Goal: Transaction & Acquisition: Purchase product/service

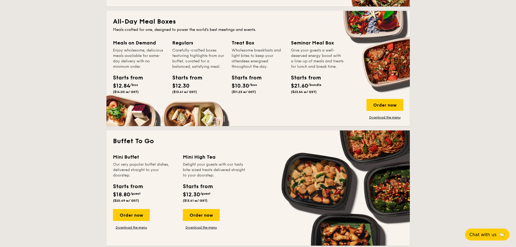
scroll to position [352, 0]
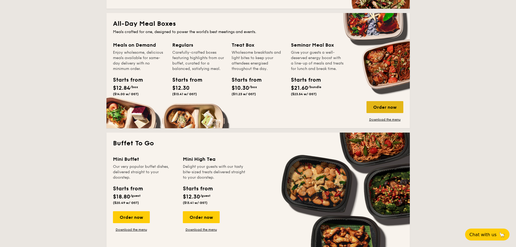
click at [386, 107] on div "Order now" at bounding box center [385, 107] width 37 height 12
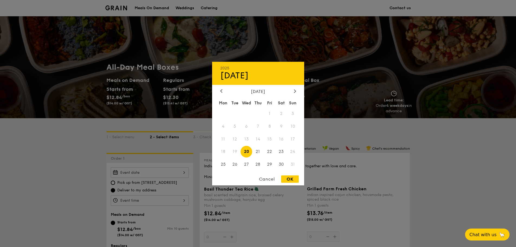
click at [153, 172] on div "2025 Aug [DATE] Tue Wed Thu Fri Sat Sun 1 2 3 4 5 6 7 8 9 10 11 12 13 14 15 16 …" at bounding box center [150, 172] width 78 height 11
click at [248, 167] on span "27" at bounding box center [247, 165] width 12 height 12
click at [289, 180] on div "OK" at bounding box center [290, 178] width 18 height 7
type input "[DATE]"
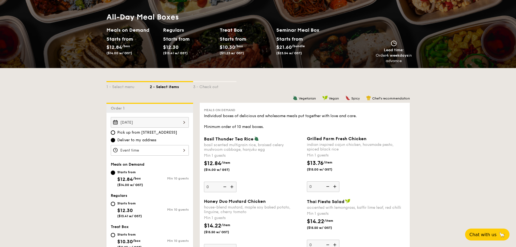
scroll to position [54, 0]
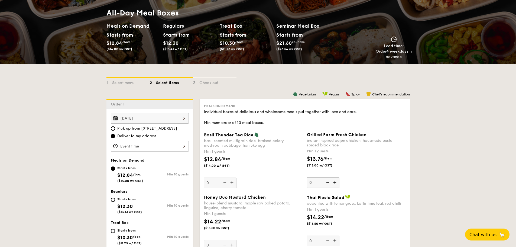
click at [135, 150] on div at bounding box center [150, 146] width 78 height 11
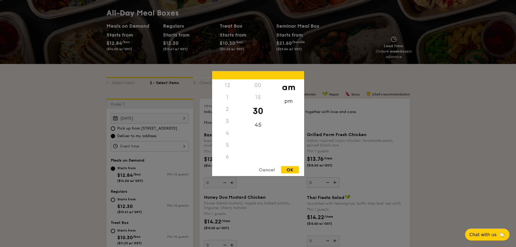
scroll to position [60, 0]
drag, startPoint x: 231, startPoint y: 150, endPoint x: 236, endPoint y: 126, distance: 24.5
click at [236, 126] on div "12 1 2 3 4 5 6 7 8 9 10 11" at bounding box center [227, 120] width 31 height 83
click at [230, 160] on div "11" at bounding box center [227, 163] width 31 height 16
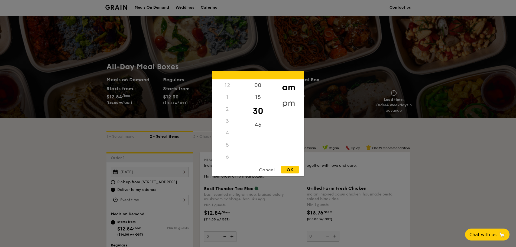
scroll to position [0, 0]
click at [292, 102] on div "pm" at bounding box center [289, 103] width 31 height 16
click at [232, 86] on div "12" at bounding box center [227, 87] width 31 height 16
click at [230, 110] on div "2" at bounding box center [227, 115] width 31 height 16
click at [229, 87] on div "12" at bounding box center [227, 87] width 31 height 16
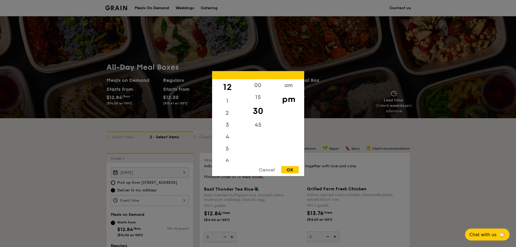
click at [284, 169] on div "OK" at bounding box center [290, 169] width 18 height 7
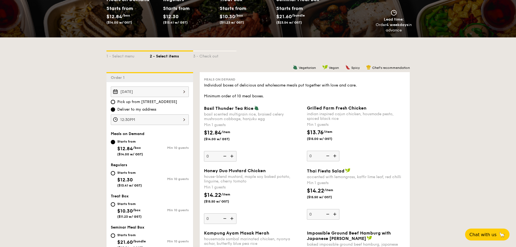
scroll to position [81, 0]
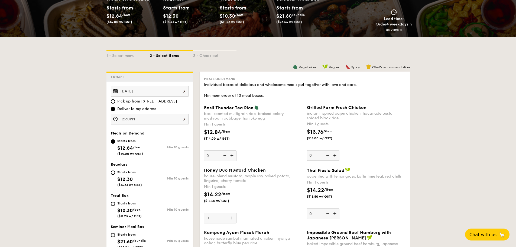
click at [144, 119] on div "12:30PM" at bounding box center [150, 119] width 78 height 11
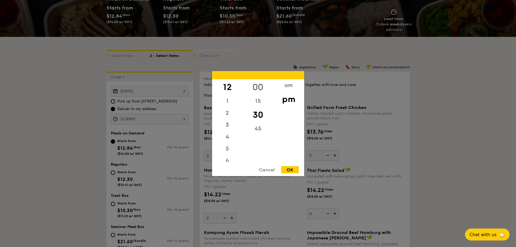
click at [256, 85] on div "00" at bounding box center [258, 87] width 31 height 16
click at [288, 166] on div "OK" at bounding box center [290, 169] width 18 height 7
type input "12:00PM"
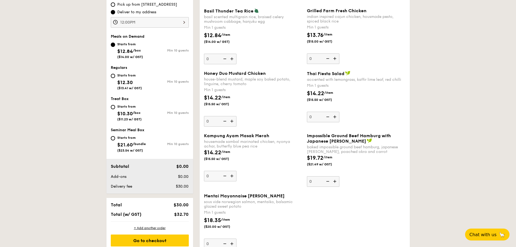
scroll to position [108, 0]
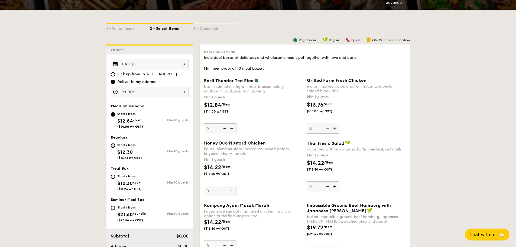
click at [114, 146] on input "Starts from $12.30 ($13.41 w/ GST) Min 10 guests" at bounding box center [113, 145] width 4 height 4
radio input "true"
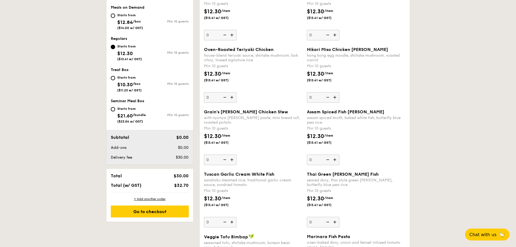
scroll to position [217, 0]
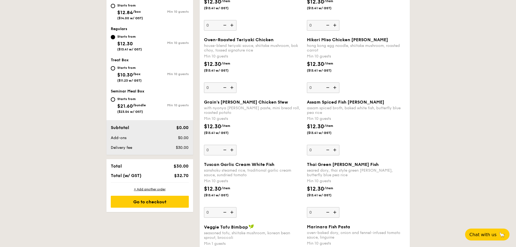
click at [337, 151] on img at bounding box center [336, 150] width 8 height 10
click at [337, 151] on input "0" at bounding box center [323, 150] width 33 height 11
click at [337, 151] on img at bounding box center [336, 150] width 8 height 10
click at [337, 151] on input "10" at bounding box center [323, 150] width 33 height 11
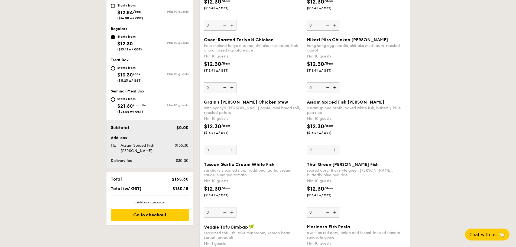
click at [337, 151] on img at bounding box center [336, 150] width 8 height 10
click at [337, 151] on input "11" at bounding box center [323, 150] width 33 height 11
click at [329, 151] on img at bounding box center [327, 150] width 8 height 10
click at [329, 151] on input "12" at bounding box center [323, 150] width 33 height 11
click at [329, 151] on img at bounding box center [327, 150] width 8 height 10
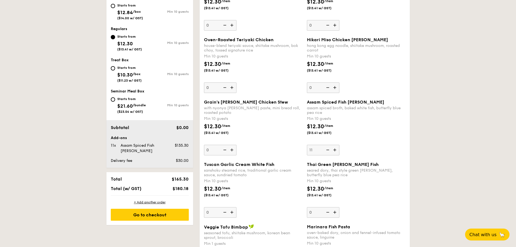
click at [329, 151] on input "11" at bounding box center [323, 150] width 33 height 11
type input "10"
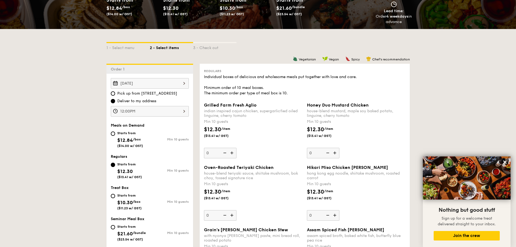
scroll to position [81, 0]
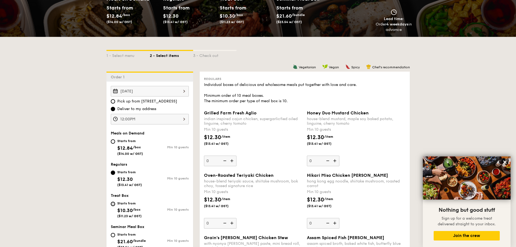
click at [114, 203] on input "Starts from $10.30 /box ($11.23 w/ GST) Min 10 guests" at bounding box center [113, 204] width 4 height 4
radio input "true"
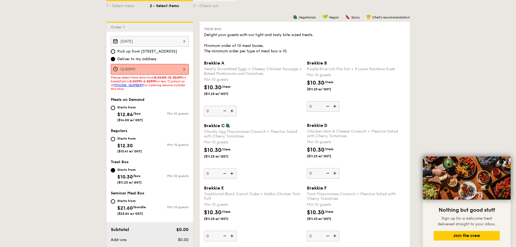
scroll to position [136, 0]
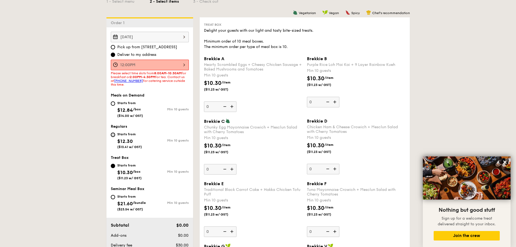
click at [114, 136] on input "Starts from $12.30 ($13.41 w/ GST) Min 10 guests" at bounding box center [113, 135] width 4 height 4
radio input "true"
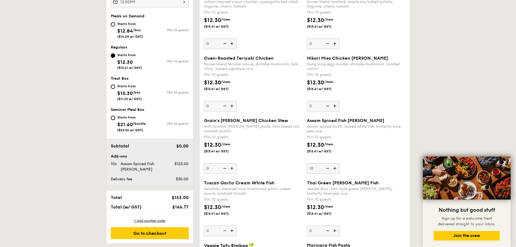
scroll to position [190, 0]
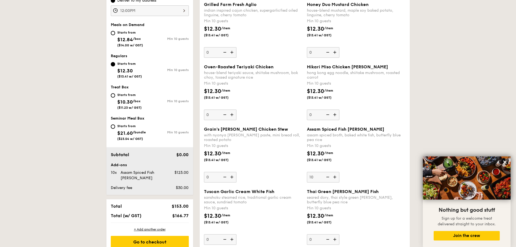
click at [231, 115] on img at bounding box center [233, 115] width 8 height 10
click at [231, 115] on input "0" at bounding box center [220, 115] width 33 height 11
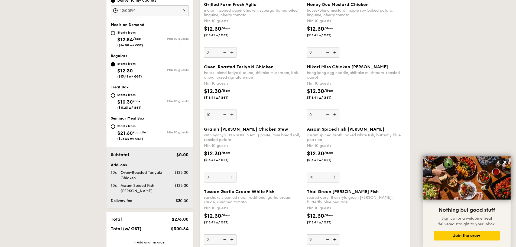
click at [231, 115] on img at bounding box center [233, 115] width 8 height 10
click at [231, 115] on input "10" at bounding box center [220, 115] width 33 height 11
click at [231, 115] on img at bounding box center [233, 115] width 8 height 10
click at [231, 115] on input "11" at bounding box center [220, 115] width 33 height 11
click at [231, 115] on img at bounding box center [233, 115] width 8 height 10
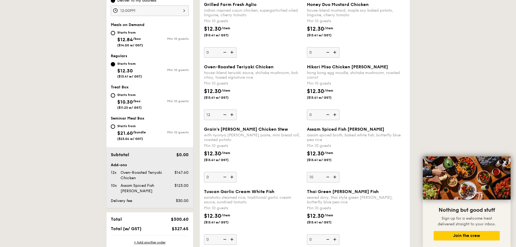
click at [231, 115] on input "12" at bounding box center [220, 115] width 33 height 11
click at [227, 114] on img at bounding box center [224, 115] width 8 height 10
click at [227, 114] on input "13" at bounding box center [220, 115] width 33 height 11
click at [227, 114] on img at bounding box center [224, 115] width 8 height 10
click at [227, 114] on input "12" at bounding box center [220, 115] width 33 height 11
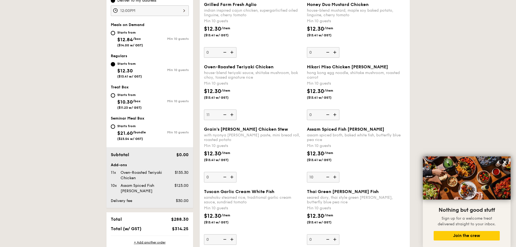
click at [227, 114] on img at bounding box center [224, 115] width 8 height 10
click at [227, 114] on input "11" at bounding box center [220, 115] width 33 height 11
type input "10"
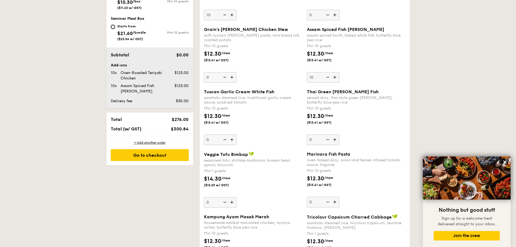
scroll to position [262, 0]
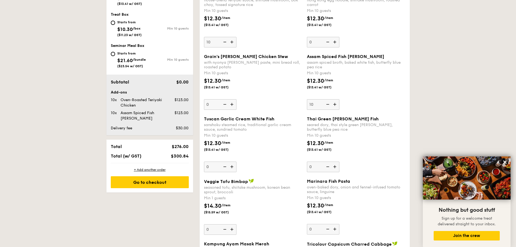
click at [337, 107] on img at bounding box center [336, 104] width 8 height 10
click at [337, 107] on input "10" at bounding box center [323, 104] width 33 height 11
click at [337, 107] on img at bounding box center [336, 104] width 8 height 10
click at [337, 107] on input "11" at bounding box center [323, 104] width 33 height 11
click at [337, 107] on img at bounding box center [336, 104] width 8 height 10
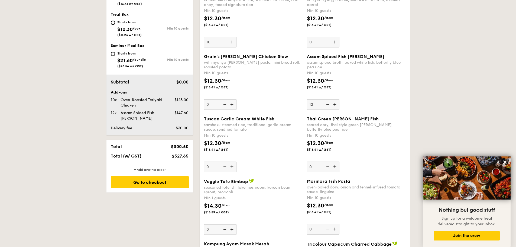
click at [337, 107] on input "12" at bounding box center [323, 104] width 33 height 11
click at [325, 105] on img at bounding box center [327, 104] width 8 height 10
click at [325, 105] on input "13" at bounding box center [323, 104] width 33 height 11
click at [325, 105] on img at bounding box center [327, 104] width 8 height 10
click at [325, 105] on input "12" at bounding box center [323, 104] width 33 height 11
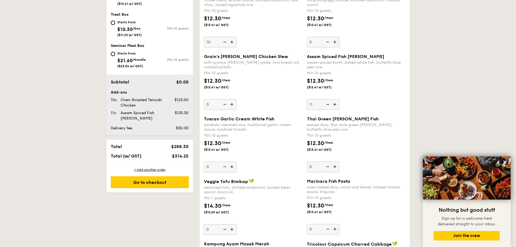
click at [325, 105] on img at bounding box center [327, 104] width 8 height 10
click at [325, 105] on input "11" at bounding box center [323, 104] width 33 height 11
type input "10"
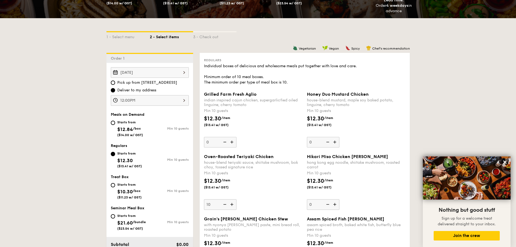
scroll to position [100, 0]
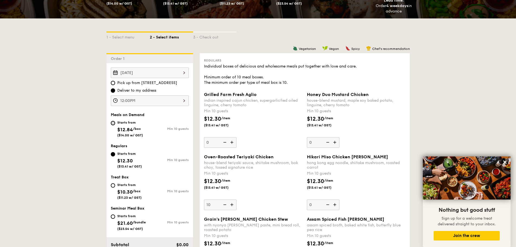
click at [115, 123] on input "Starts from $12.84 /box ($14.00 w/ GST) Min 10 guests" at bounding box center [113, 123] width 4 height 4
radio input "true"
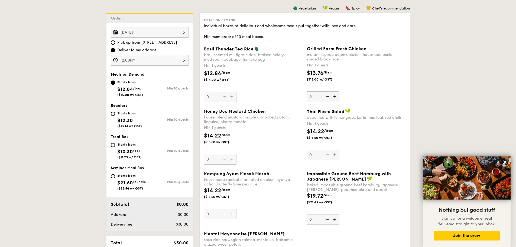
scroll to position [127, 0]
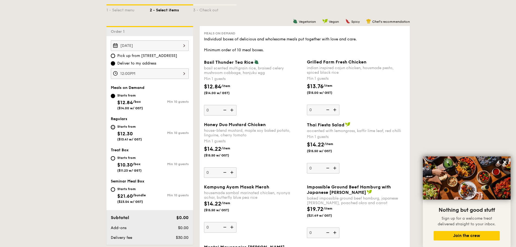
click at [113, 125] on input "Starts from $12.30 ($13.41 w/ GST) Min 10 guests" at bounding box center [113, 127] width 4 height 4
radio input "true"
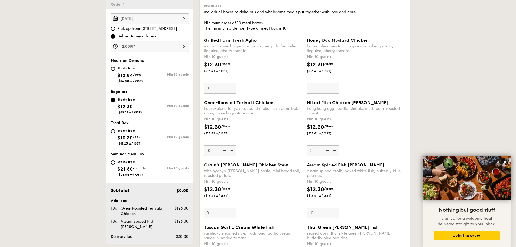
scroll to position [100, 0]
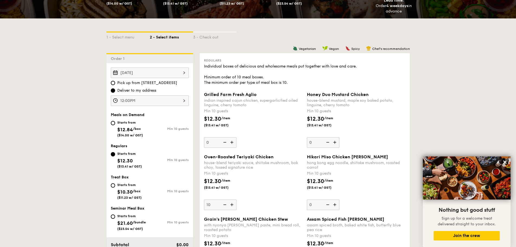
click at [336, 141] on img at bounding box center [336, 142] width 8 height 10
click at [336, 141] on input "0" at bounding box center [323, 142] width 33 height 11
click at [328, 143] on img at bounding box center [327, 142] width 8 height 10
click at [328, 143] on input "10" at bounding box center [323, 142] width 33 height 11
type input "0"
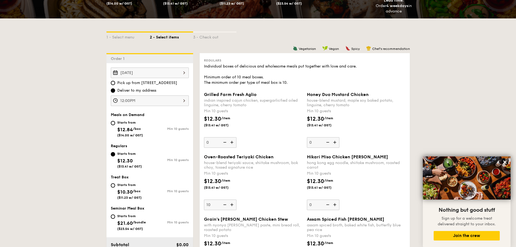
click at [233, 142] on img at bounding box center [233, 142] width 8 height 10
click at [233, 142] on input "0" at bounding box center [220, 142] width 33 height 11
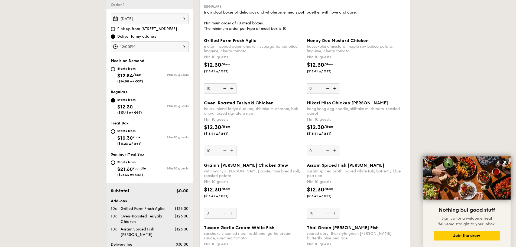
scroll to position [154, 0]
click at [233, 88] on img at bounding box center [233, 88] width 8 height 10
click at [233, 88] on input "10" at bounding box center [220, 88] width 33 height 11
click at [233, 88] on img at bounding box center [233, 88] width 8 height 10
click at [233, 88] on input "11" at bounding box center [220, 88] width 33 height 11
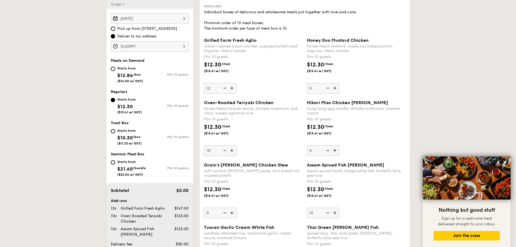
click at [233, 88] on img at bounding box center [233, 88] width 8 height 10
click at [233, 88] on input "12" at bounding box center [220, 88] width 33 height 11
click at [233, 88] on img at bounding box center [233, 88] width 8 height 10
click at [233, 88] on input "13" at bounding box center [220, 88] width 33 height 11
click at [233, 88] on img at bounding box center [233, 88] width 8 height 10
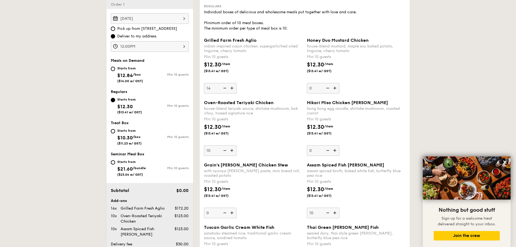
click at [233, 88] on input "14" at bounding box center [220, 88] width 33 height 11
type input "15"
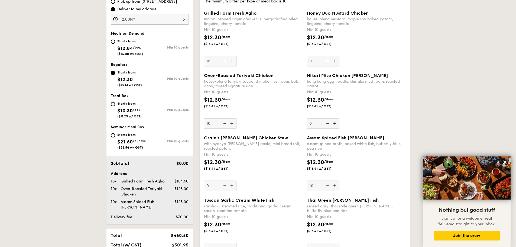
click at [337, 186] on img at bounding box center [336, 186] width 8 height 10
click at [337, 186] on input "10" at bounding box center [323, 186] width 33 height 11
click at [337, 186] on img at bounding box center [336, 186] width 8 height 10
click at [337, 186] on input "11" at bounding box center [323, 186] width 33 height 11
type input "12"
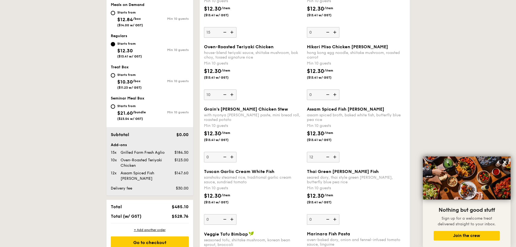
scroll to position [154, 0]
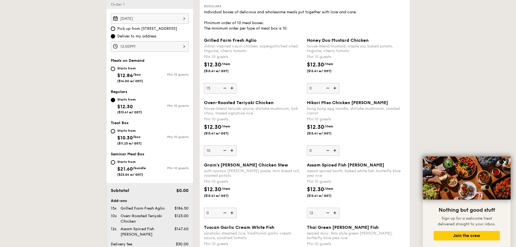
click at [222, 150] on img at bounding box center [224, 150] width 8 height 10
click at [222, 150] on input "10" at bounding box center [220, 150] width 33 height 11
type input "0"
click at [222, 150] on img at bounding box center [224, 150] width 8 height 10
click at [222, 150] on input "0" at bounding box center [220, 150] width 33 height 11
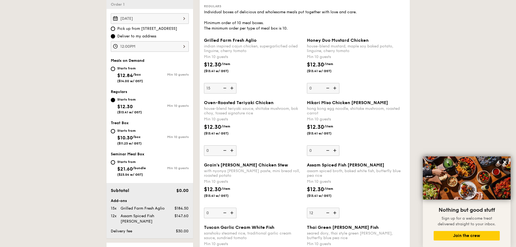
click at [222, 150] on img at bounding box center [224, 150] width 8 height 10
click at [222, 150] on input "0" at bounding box center [220, 150] width 33 height 11
click at [277, 138] on div "$12.30 /item ($13.41 w/ GST)" at bounding box center [253, 132] width 103 height 19
click at [237, 145] on input "0" at bounding box center [220, 150] width 33 height 11
click at [275, 140] on div "$12.30 /item ($13.41 w/ GST)" at bounding box center [253, 132] width 103 height 19
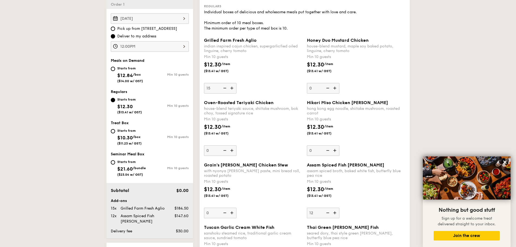
click at [237, 145] on input "0" at bounding box center [220, 150] width 33 height 11
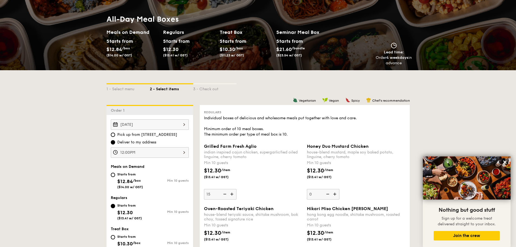
scroll to position [46, 0]
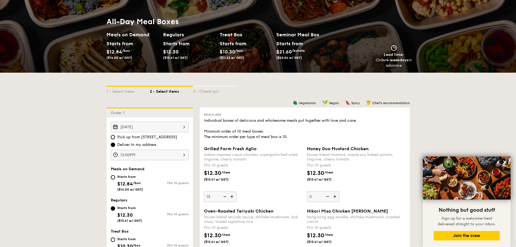
click at [128, 175] on div "Starts from" at bounding box center [130, 177] width 26 height 4
click at [115, 175] on input "Starts from $12.84 /box ($14.00 w/ GST) Min 10 guests" at bounding box center [113, 177] width 4 height 4
radio input "true"
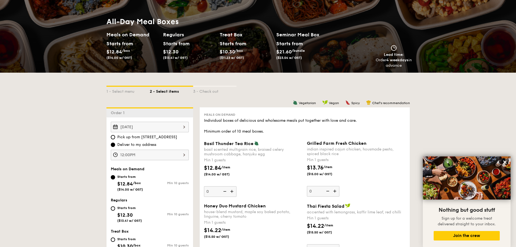
click at [121, 208] on div "Starts from" at bounding box center [129, 208] width 25 height 4
click at [115, 208] on input "Starts from $12.30 ($13.41 w/ GST) Min 10 guests" at bounding box center [113, 208] width 4 height 4
radio input "true"
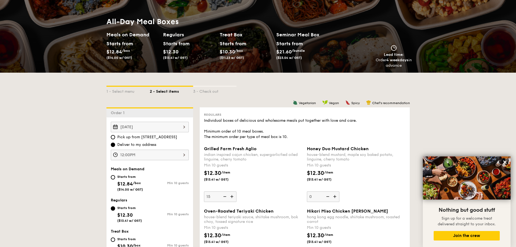
click at [130, 188] on span "($14.00 w/ GST)" at bounding box center [130, 190] width 26 height 4
click at [115, 179] on input "Starts from $12.84 /box ($14.00 w/ GST) Min 10 guests" at bounding box center [113, 177] width 4 height 4
radio input "true"
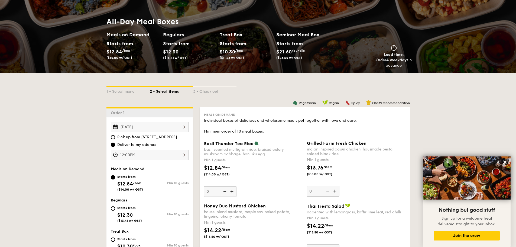
click at [126, 211] on div "Starts from $12.30 ($13.41 w/ GST)" at bounding box center [129, 214] width 25 height 18
click at [115, 211] on input "Starts from $12.30 ($13.41 w/ GST) Min 10 guests" at bounding box center [113, 208] width 4 height 4
radio input "true"
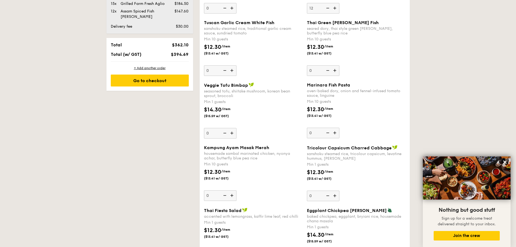
scroll to position [371, 0]
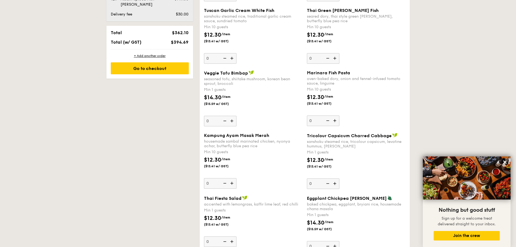
click at [232, 184] on img at bounding box center [233, 183] width 8 height 10
click at [232, 184] on input "0" at bounding box center [220, 183] width 33 height 11
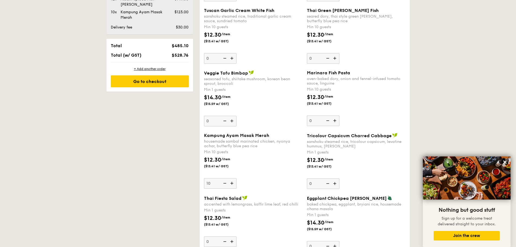
click at [232, 184] on img at bounding box center [233, 183] width 8 height 10
click at [232, 184] on input "10" at bounding box center [220, 183] width 33 height 11
click at [232, 184] on img at bounding box center [233, 183] width 8 height 10
click at [232, 184] on input "11" at bounding box center [220, 183] width 33 height 11
type input "12"
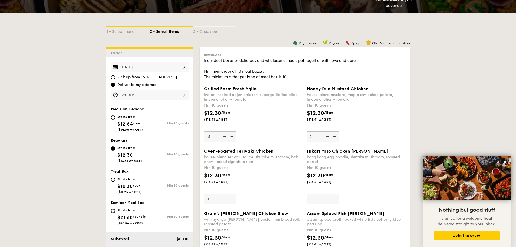
scroll to position [438, 0]
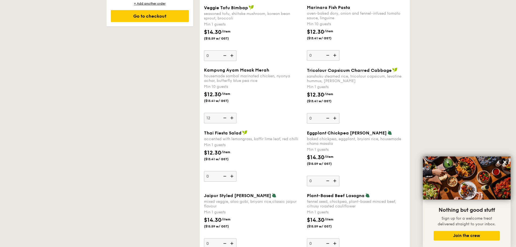
click at [232, 198] on span "Jaipur Styled [PERSON_NAME]" at bounding box center [237, 195] width 67 height 5
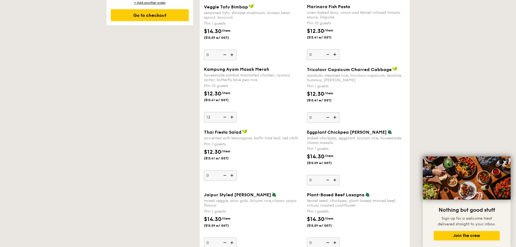
click at [232, 238] on input "0" at bounding box center [220, 243] width 33 height 11
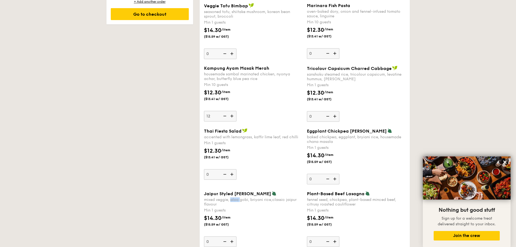
click at [232, 200] on div "mixed veggie, aloo gobi, briyani rice,classic jaipur flavour" at bounding box center [253, 201] width 99 height 9
click at [232, 236] on input "0" at bounding box center [220, 241] width 33 height 11
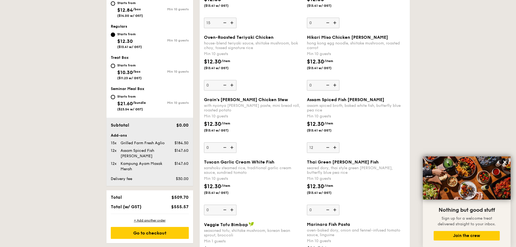
scroll to position [221, 0]
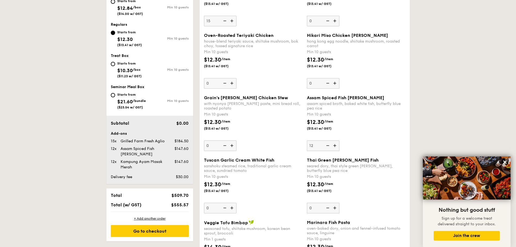
click at [337, 147] on img at bounding box center [336, 145] width 8 height 10
click at [337, 147] on input "12" at bounding box center [323, 145] width 33 height 11
click at [337, 147] on img at bounding box center [336, 145] width 8 height 10
click at [337, 147] on input "13" at bounding box center [323, 145] width 33 height 11
click at [337, 147] on img at bounding box center [336, 145] width 8 height 10
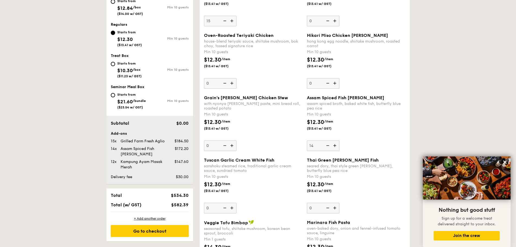
click at [337, 147] on input "14" at bounding box center [323, 145] width 33 height 11
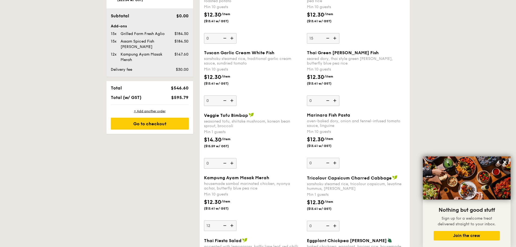
scroll to position [275, 0]
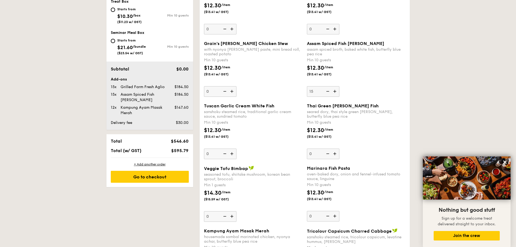
click at [329, 92] on img at bounding box center [327, 91] width 8 height 10
click at [329, 92] on input "15" at bounding box center [323, 91] width 33 height 11
click at [329, 92] on img at bounding box center [327, 91] width 8 height 10
click at [329, 92] on input "14" at bounding box center [323, 91] width 33 height 11
click at [329, 92] on img at bounding box center [327, 91] width 8 height 10
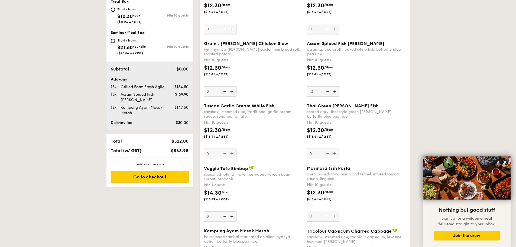
click at [329, 92] on input "13" at bounding box center [323, 91] width 33 height 11
type input "12"
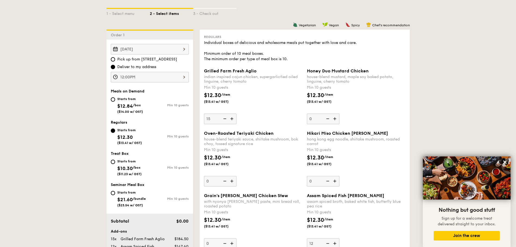
scroll to position [113, 0]
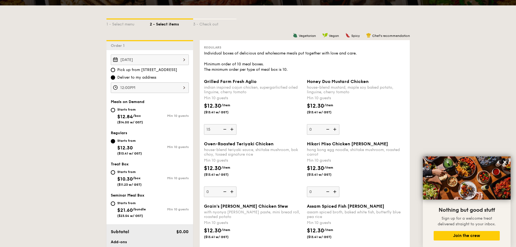
click at [225, 130] on img at bounding box center [224, 129] width 8 height 10
click at [225, 130] on input "15" at bounding box center [220, 129] width 33 height 11
click at [225, 130] on img at bounding box center [224, 129] width 8 height 10
click at [225, 130] on input "14" at bounding box center [220, 129] width 33 height 11
click at [225, 130] on img at bounding box center [224, 129] width 8 height 10
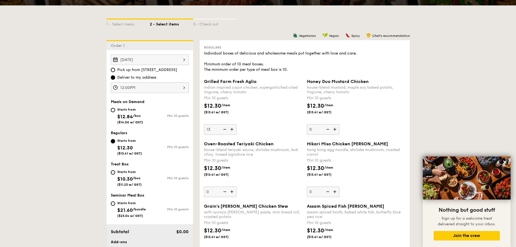
click at [225, 130] on input "13" at bounding box center [220, 129] width 33 height 11
click at [231, 129] on img at bounding box center [233, 129] width 8 height 10
click at [231, 129] on input "12" at bounding box center [220, 129] width 33 height 11
click at [231, 129] on img at bounding box center [233, 129] width 8 height 10
click at [231, 129] on input "13" at bounding box center [220, 129] width 33 height 11
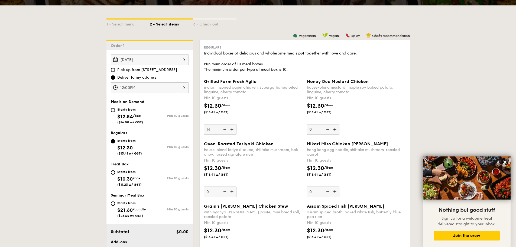
click at [231, 129] on img at bounding box center [233, 129] width 8 height 10
click at [231, 129] on input "14" at bounding box center [220, 129] width 33 height 11
click at [231, 129] on img at bounding box center [233, 129] width 8 height 10
click at [231, 129] on input "15" at bounding box center [220, 129] width 33 height 11
click at [231, 129] on img at bounding box center [233, 129] width 8 height 10
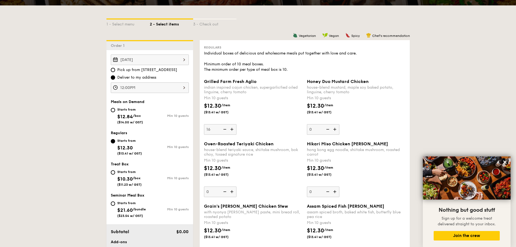
click at [231, 129] on input "16" at bounding box center [220, 129] width 33 height 11
click at [231, 129] on img at bounding box center [233, 129] width 8 height 10
click at [231, 129] on input "17" at bounding box center [220, 129] width 33 height 11
type input "18"
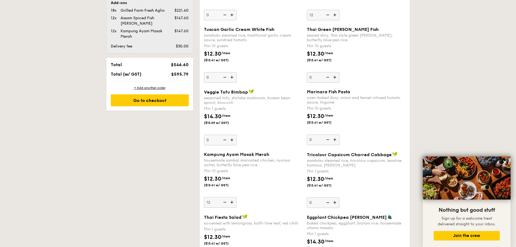
scroll to position [357, 0]
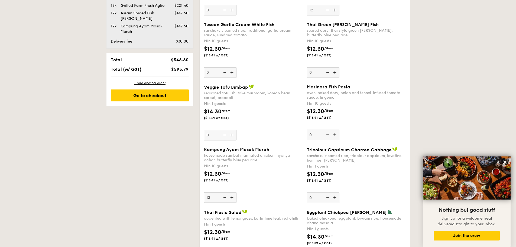
click at [225, 197] on img at bounding box center [224, 197] width 8 height 10
click at [225, 197] on input "12" at bounding box center [220, 197] width 33 height 11
click at [225, 197] on img at bounding box center [224, 197] width 8 height 10
click at [225, 197] on input "11" at bounding box center [220, 197] width 33 height 11
type input "10"
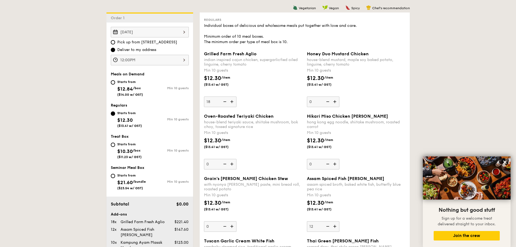
scroll to position [140, 0]
click at [233, 102] on img at bounding box center [233, 102] width 8 height 10
click at [233, 102] on input "18" at bounding box center [220, 102] width 33 height 11
click at [233, 102] on img at bounding box center [233, 102] width 8 height 10
click at [233, 102] on input "19" at bounding box center [220, 102] width 33 height 11
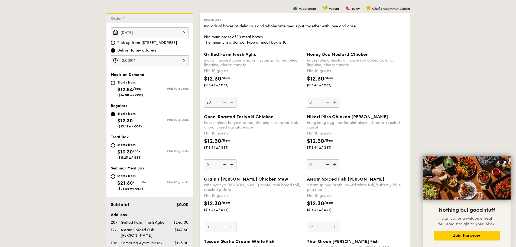
click at [266, 104] on div "Grilled Farm Fresh Aglio indian inspired cajun chicken, supergarlicfied oiled l…" at bounding box center [253, 80] width 99 height 56
click at [237, 104] on input "20" at bounding box center [220, 102] width 33 height 11
click at [224, 103] on img at bounding box center [224, 102] width 8 height 10
click at [224, 103] on input "20" at bounding box center [220, 102] width 33 height 11
click at [224, 103] on img at bounding box center [224, 102] width 8 height 10
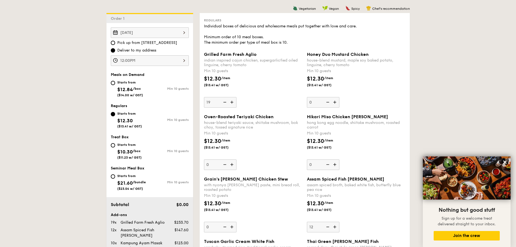
click at [224, 103] on input "19" at bounding box center [220, 102] width 33 height 11
click at [224, 103] on img at bounding box center [224, 102] width 8 height 10
click at [224, 103] on input "18" at bounding box center [220, 102] width 33 height 11
click at [224, 103] on img at bounding box center [224, 102] width 8 height 10
click at [224, 103] on input "17" at bounding box center [220, 102] width 33 height 11
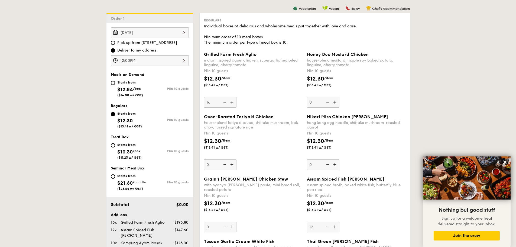
click at [224, 103] on img at bounding box center [224, 102] width 8 height 10
click at [224, 103] on input "16" at bounding box center [220, 102] width 33 height 11
type input "15"
click at [234, 165] on img at bounding box center [233, 164] width 8 height 10
click at [234, 165] on input "0" at bounding box center [220, 164] width 33 height 11
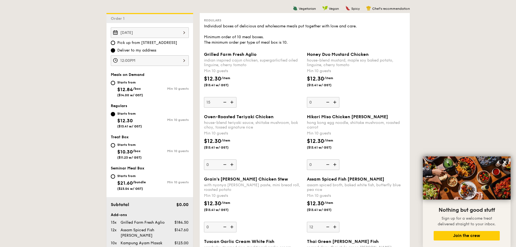
type input "10"
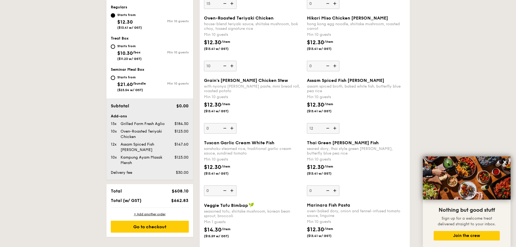
scroll to position [248, 0]
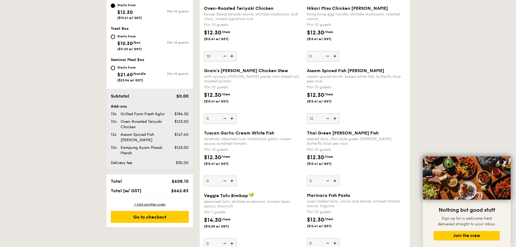
click at [329, 120] on img at bounding box center [327, 118] width 8 height 10
click at [329, 120] on input "12" at bounding box center [323, 118] width 33 height 11
click at [330, 120] on img at bounding box center [327, 118] width 8 height 10
click at [330, 120] on input "11" at bounding box center [323, 118] width 33 height 11
type input "10"
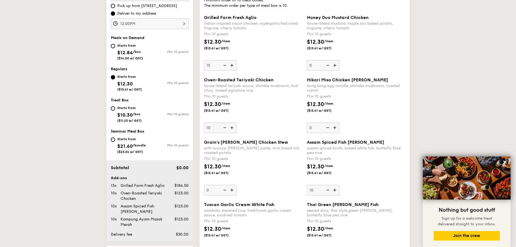
scroll to position [167, 0]
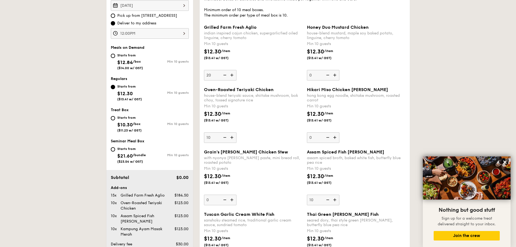
type input "2"
type input "1"
type input "20"
click at [227, 136] on img at bounding box center [224, 137] width 8 height 10
click at [227, 136] on input "10" at bounding box center [220, 137] width 33 height 11
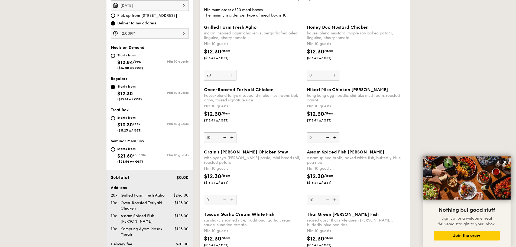
type input "0"
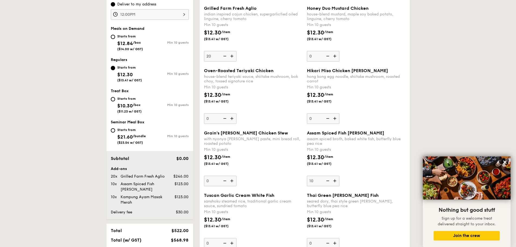
scroll to position [194, 0]
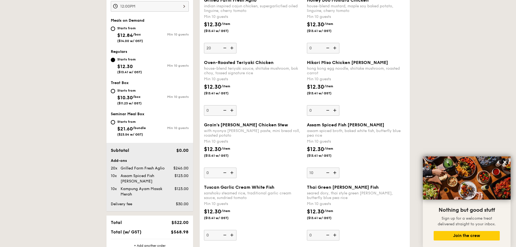
click at [335, 173] on img at bounding box center [336, 173] width 8 height 10
click at [335, 173] on input "10" at bounding box center [323, 173] width 33 height 11
click at [335, 173] on img at bounding box center [336, 173] width 8 height 10
click at [335, 173] on input "11" at bounding box center [323, 173] width 33 height 11
click at [330, 173] on img at bounding box center [327, 173] width 8 height 10
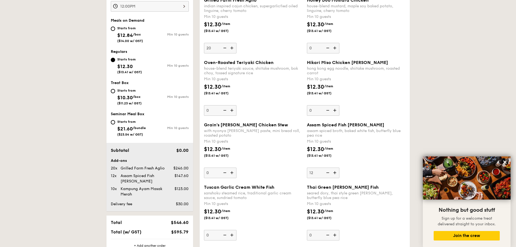
click at [330, 173] on input "12" at bounding box center [323, 173] width 33 height 11
click at [330, 173] on img at bounding box center [327, 173] width 8 height 10
click at [330, 173] on input "11" at bounding box center [323, 173] width 33 height 11
type input "10"
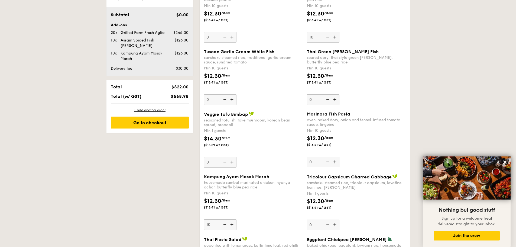
scroll to position [357, 0]
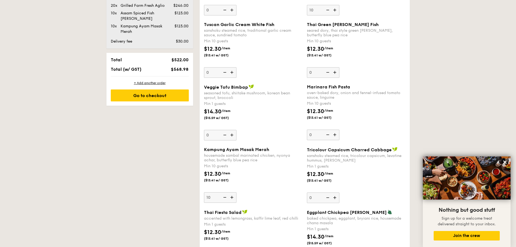
click at [232, 198] on img at bounding box center [233, 197] width 8 height 10
click at [232, 198] on input "10" at bounding box center [220, 197] width 33 height 11
type input "11"
click at [337, 10] on img at bounding box center [336, 10] width 8 height 10
click at [337, 10] on input "10" at bounding box center [323, 10] width 33 height 11
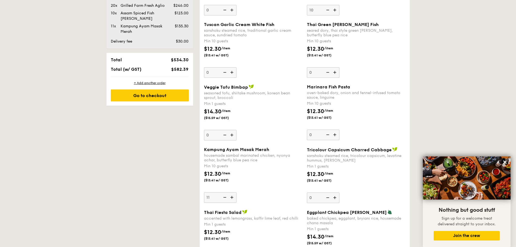
type input "11"
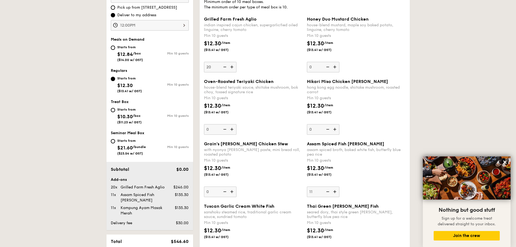
scroll to position [167, 0]
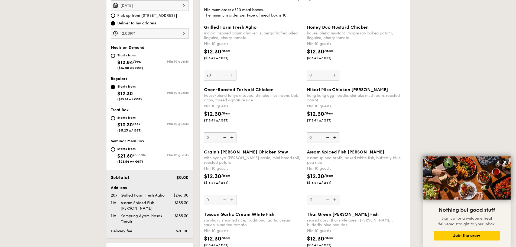
click at [224, 76] on img at bounding box center [224, 75] width 8 height 10
click at [224, 76] on input "20" at bounding box center [220, 75] width 33 height 11
click at [234, 76] on img at bounding box center [233, 75] width 8 height 10
click at [234, 76] on input "19" at bounding box center [220, 75] width 33 height 11
type input "20"
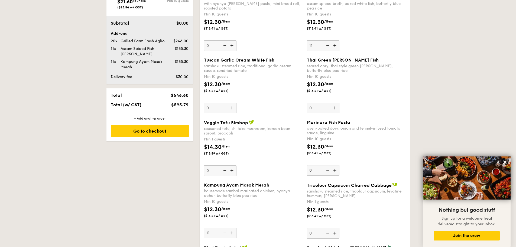
scroll to position [330, 0]
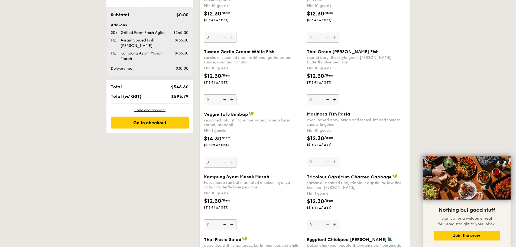
click at [233, 224] on img at bounding box center [233, 224] width 8 height 10
click at [233, 224] on input "11" at bounding box center [220, 224] width 33 height 11
type input "12"
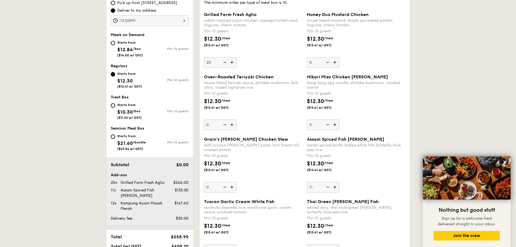
scroll to position [194, 0]
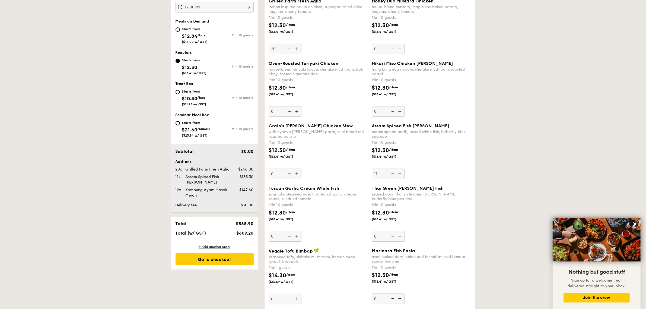
scroll to position [194, 0]
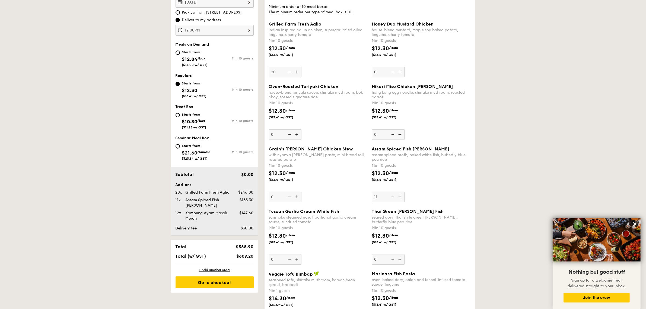
scroll to position [228, 0]
